Goal: Information Seeking & Learning: Learn about a topic

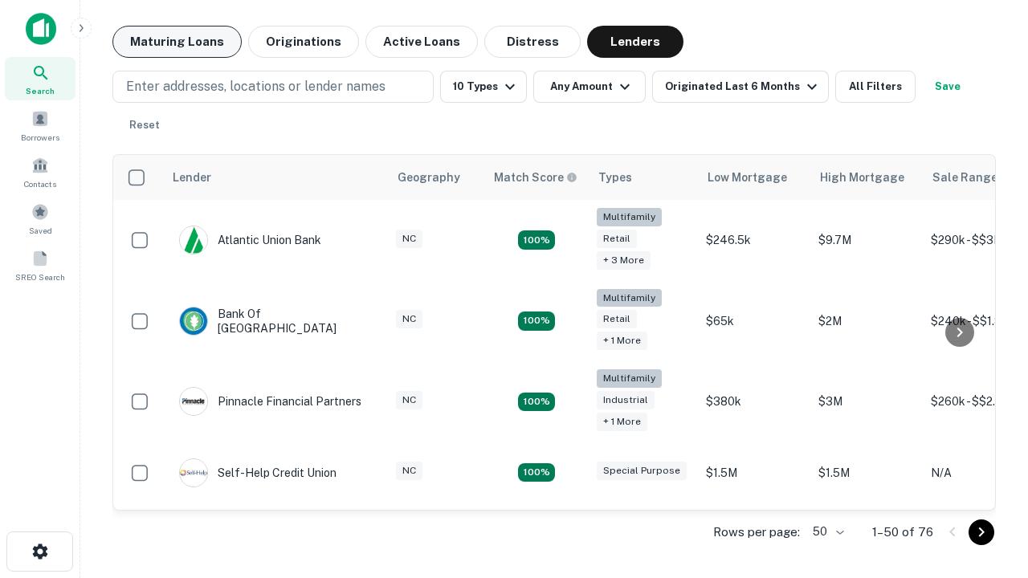
click at [177, 42] on button "Maturing Loans" at bounding box center [176, 42] width 129 height 32
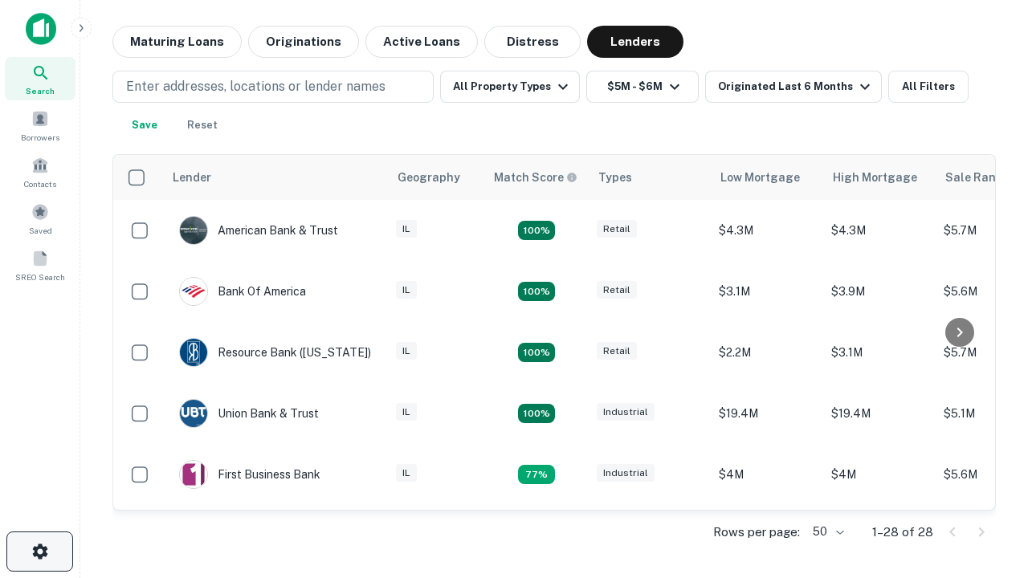
click at [39, 552] on icon "button" at bounding box center [40, 551] width 19 height 19
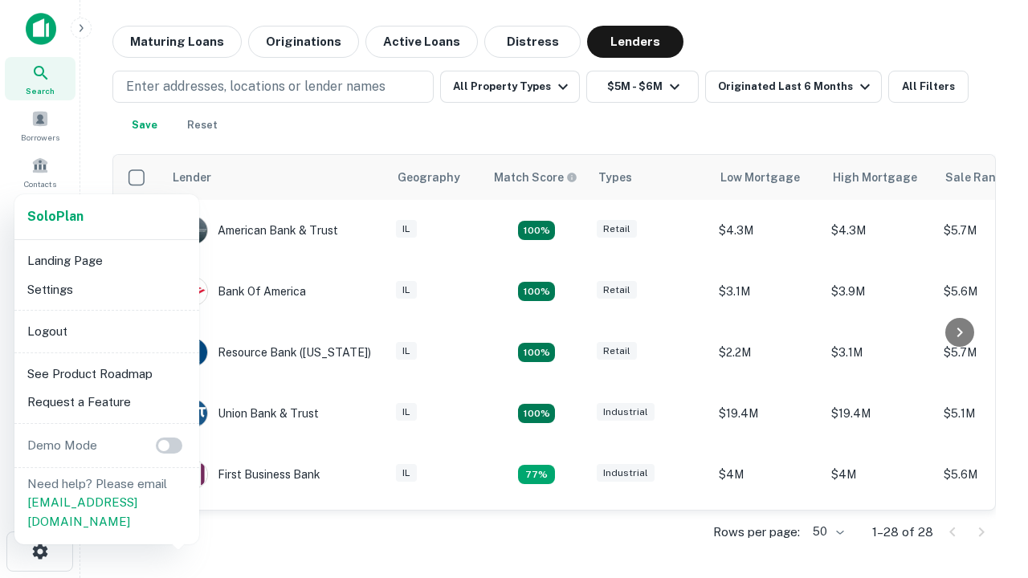
click at [106, 331] on li "Logout" at bounding box center [107, 331] width 172 height 29
